Goal: Navigation & Orientation: Understand site structure

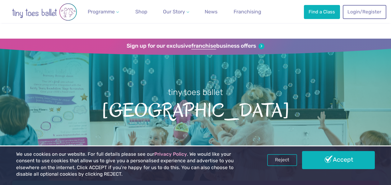
scroll to position [31, 0]
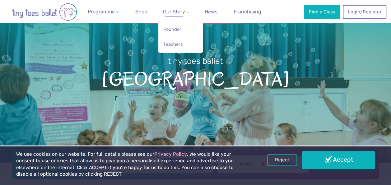
click at [171, 11] on span "Our Story" at bounding box center [174, 12] width 22 height 6
click at [175, 31] on span "Founder" at bounding box center [172, 29] width 18 height 6
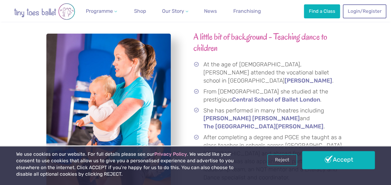
scroll to position [816, 0]
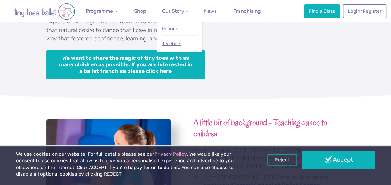
click at [174, 43] on span "Teachers" at bounding box center [171, 44] width 19 height 6
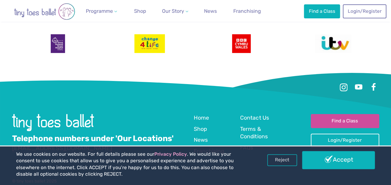
scroll to position [1236, 0]
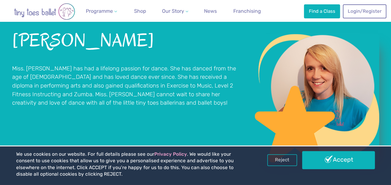
scroll to position [498, 0]
